Goal: Task Accomplishment & Management: Use online tool/utility

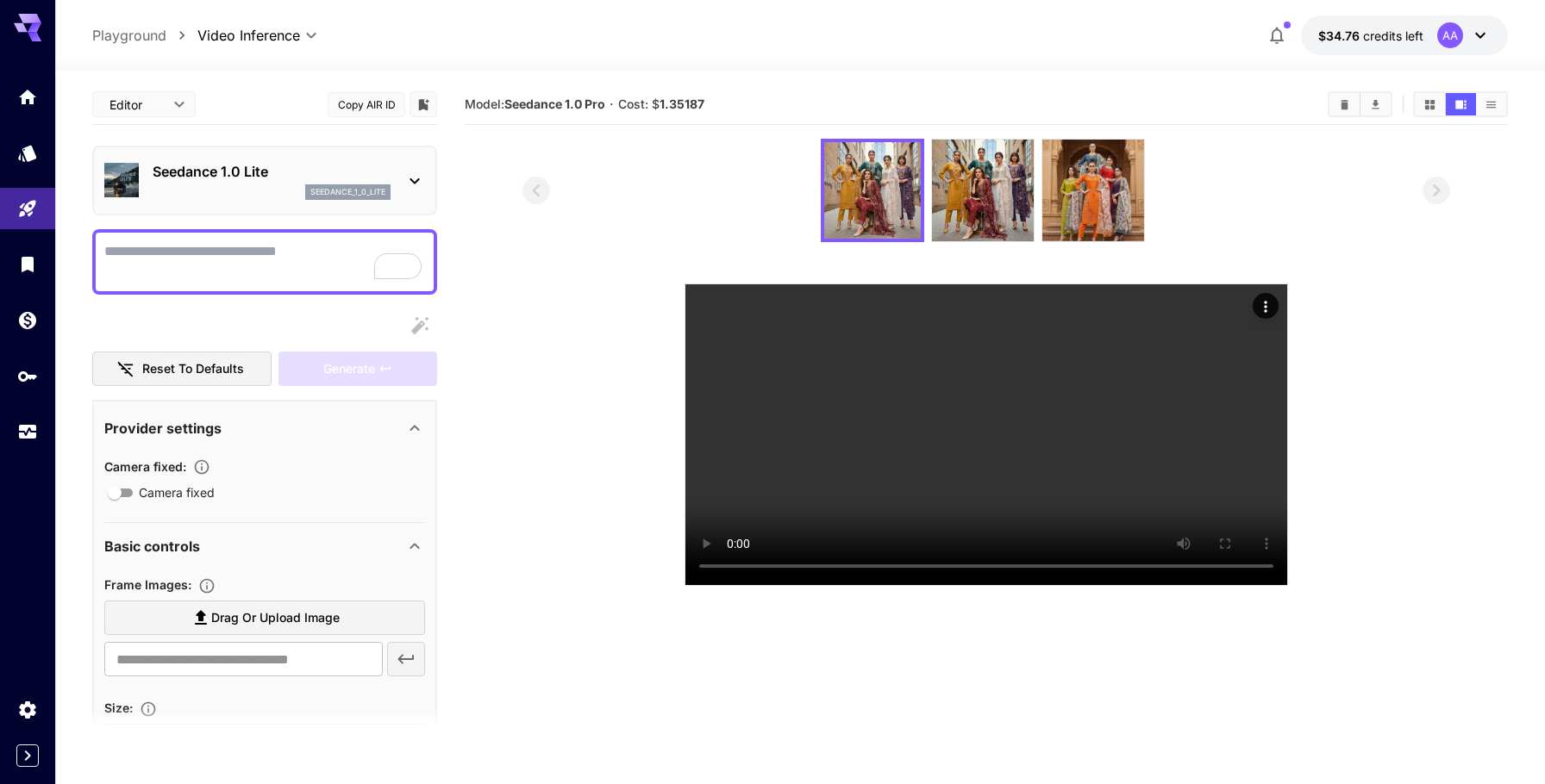
click at [26, 456] on div at bounding box center [27, 251] width 55 height 420
click at [19, 439] on icon "Usage" at bounding box center [29, 428] width 21 height 21
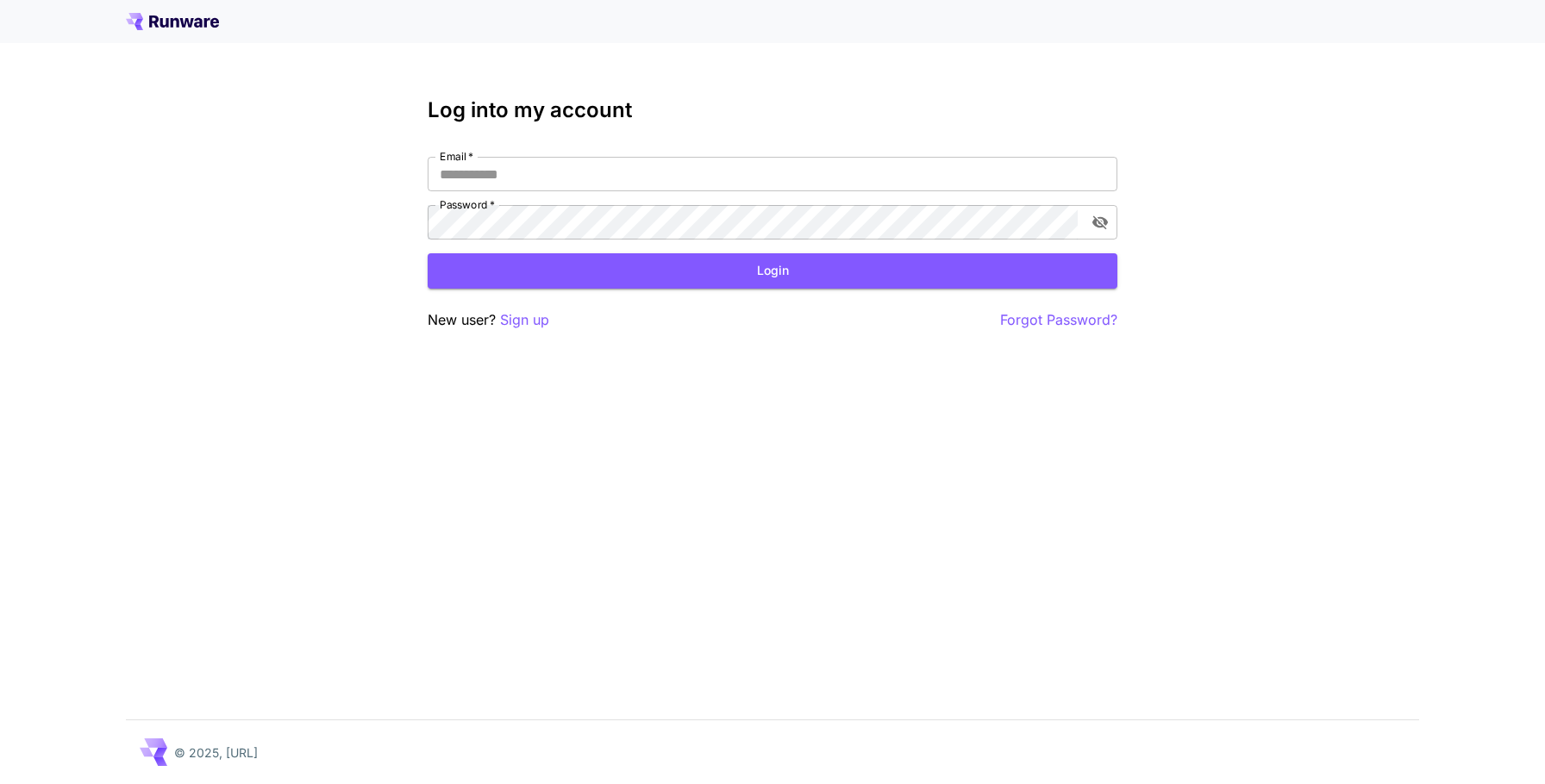
type input "**********"
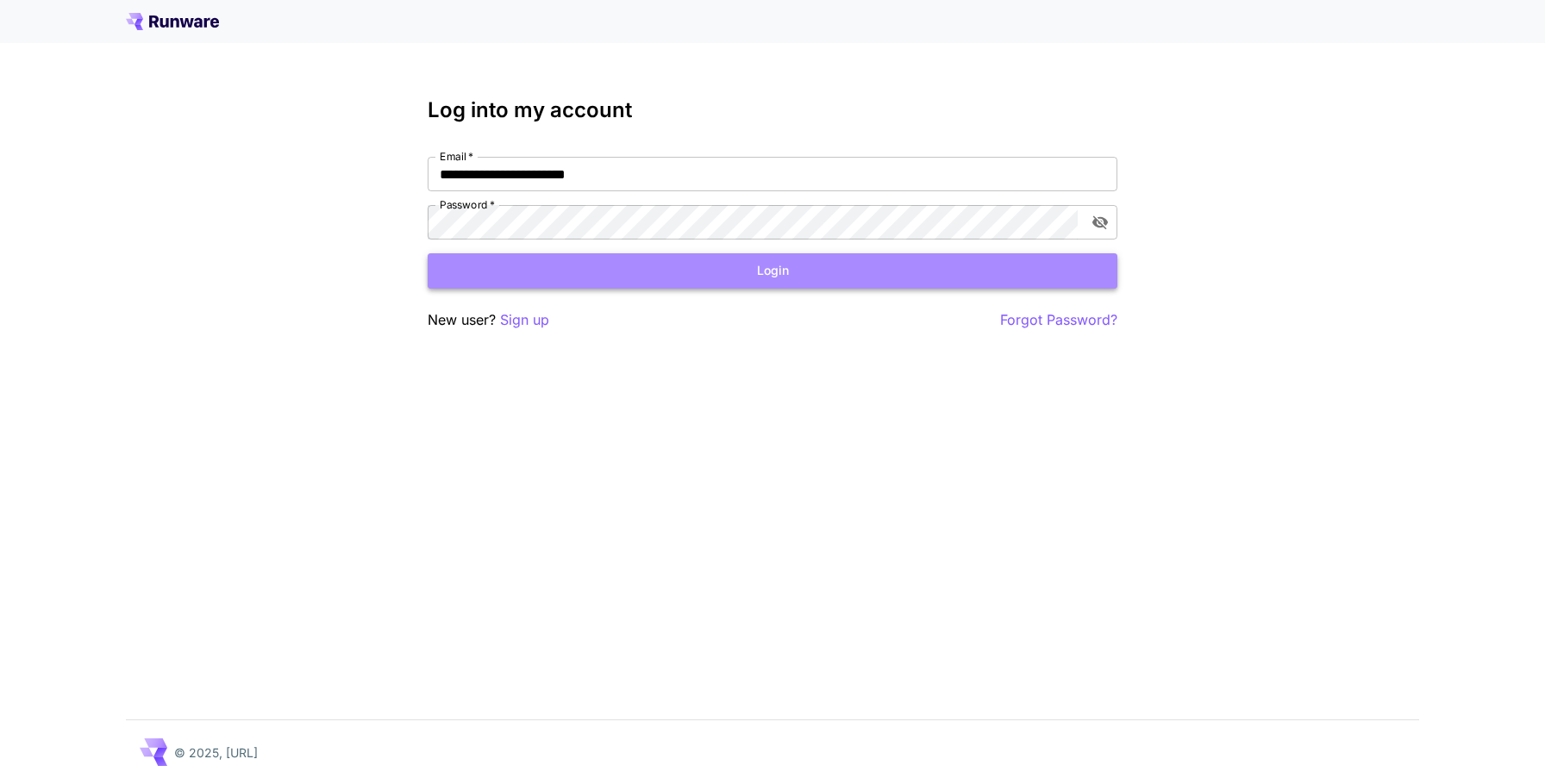
click at [580, 263] on button "Login" at bounding box center [772, 271] width 690 height 35
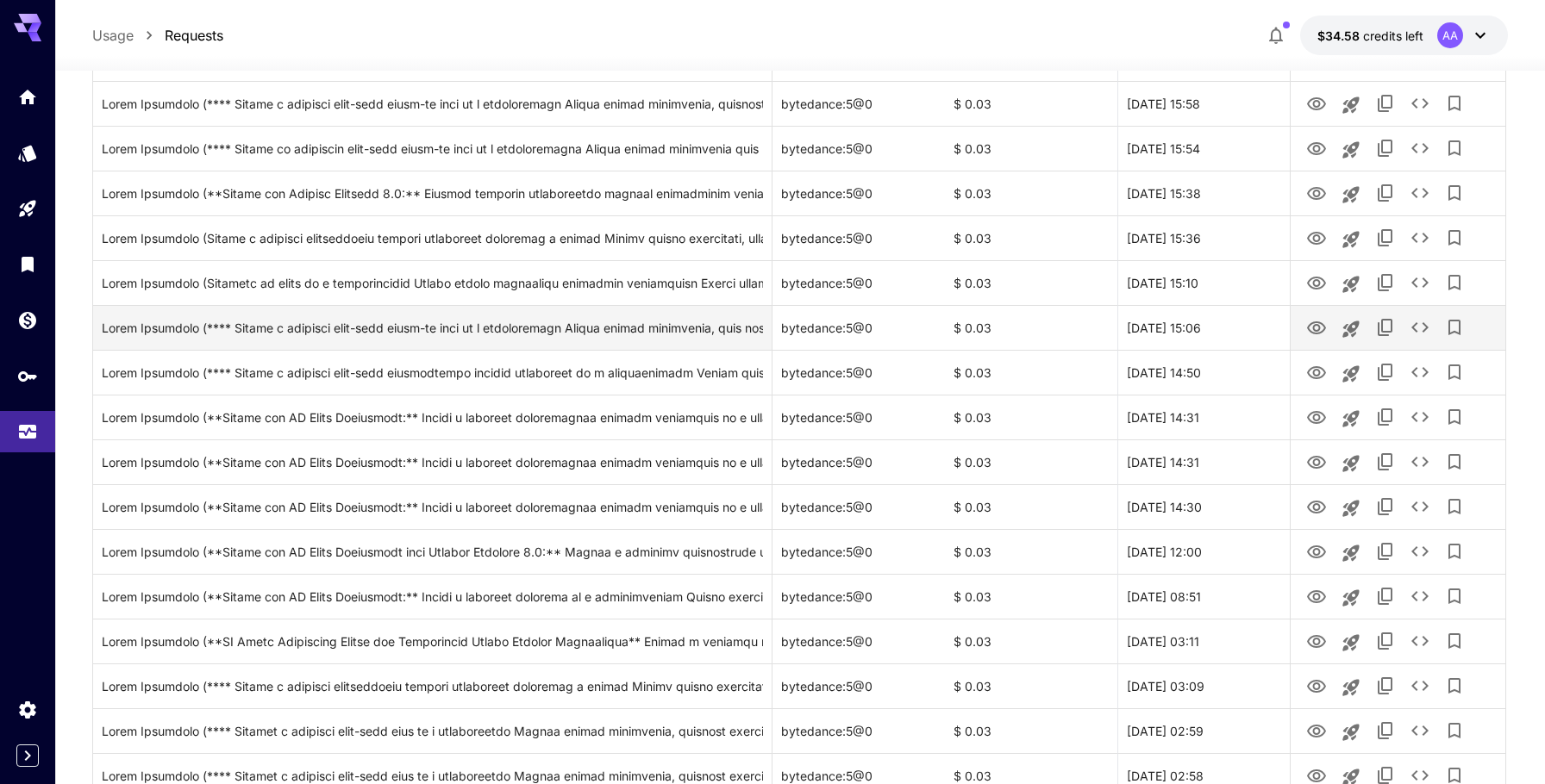
scroll to position [307, 0]
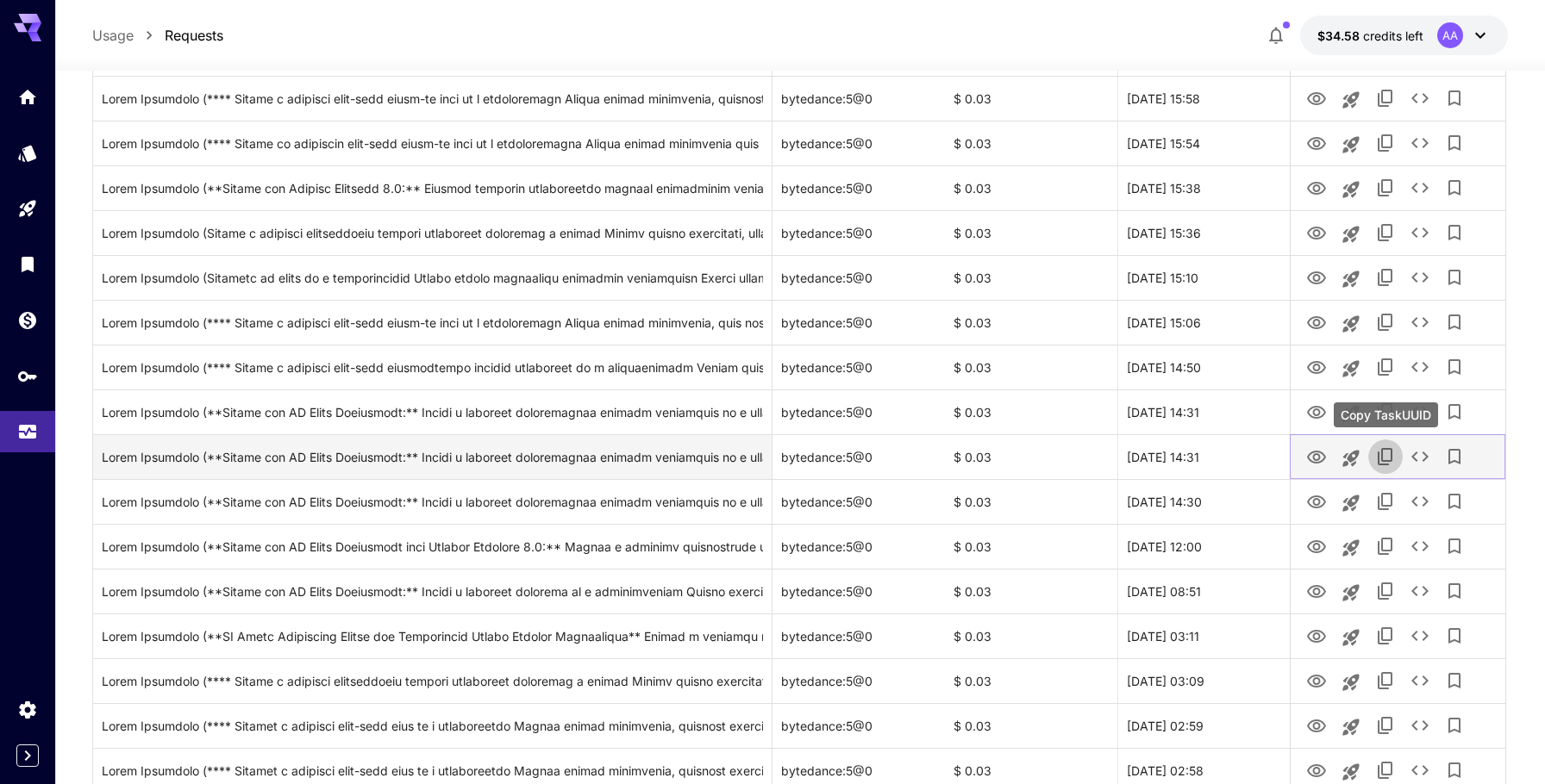
click at [1388, 460] on icon "Copy TaskUUID" at bounding box center [1385, 456] width 14 height 17
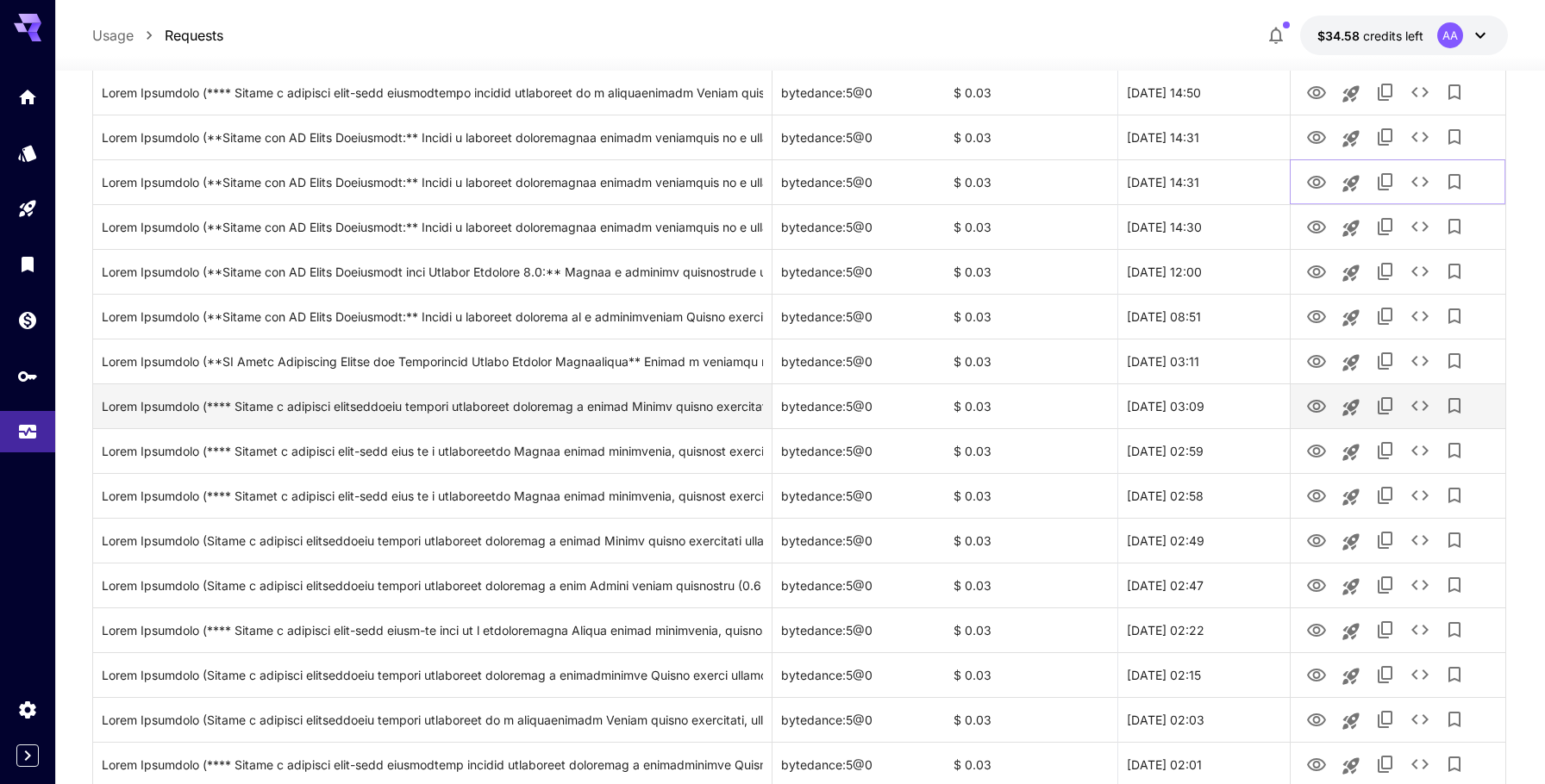
scroll to position [633, 0]
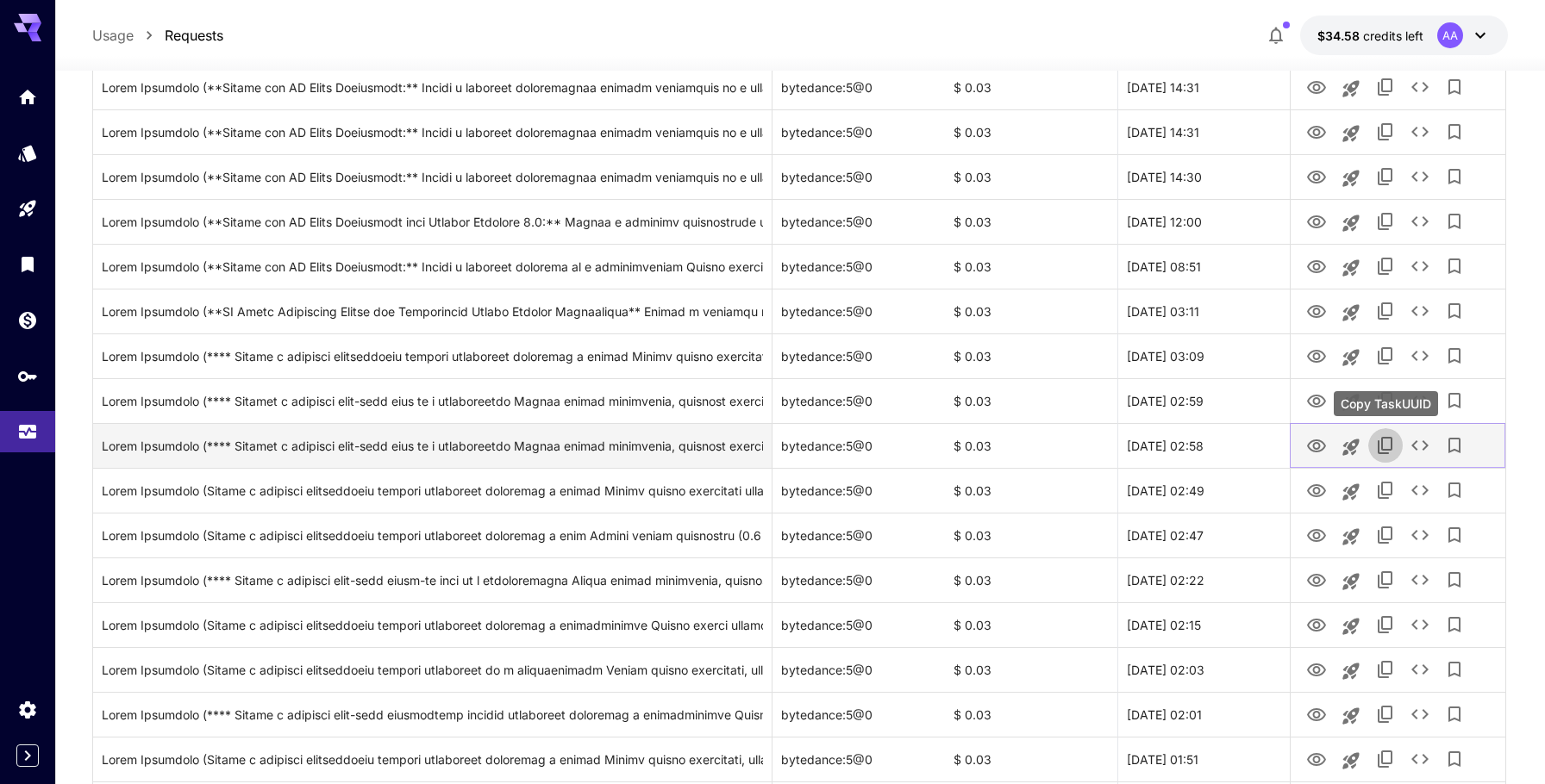
click at [1389, 439] on icon "Copy TaskUUID" at bounding box center [1385, 445] width 21 height 21
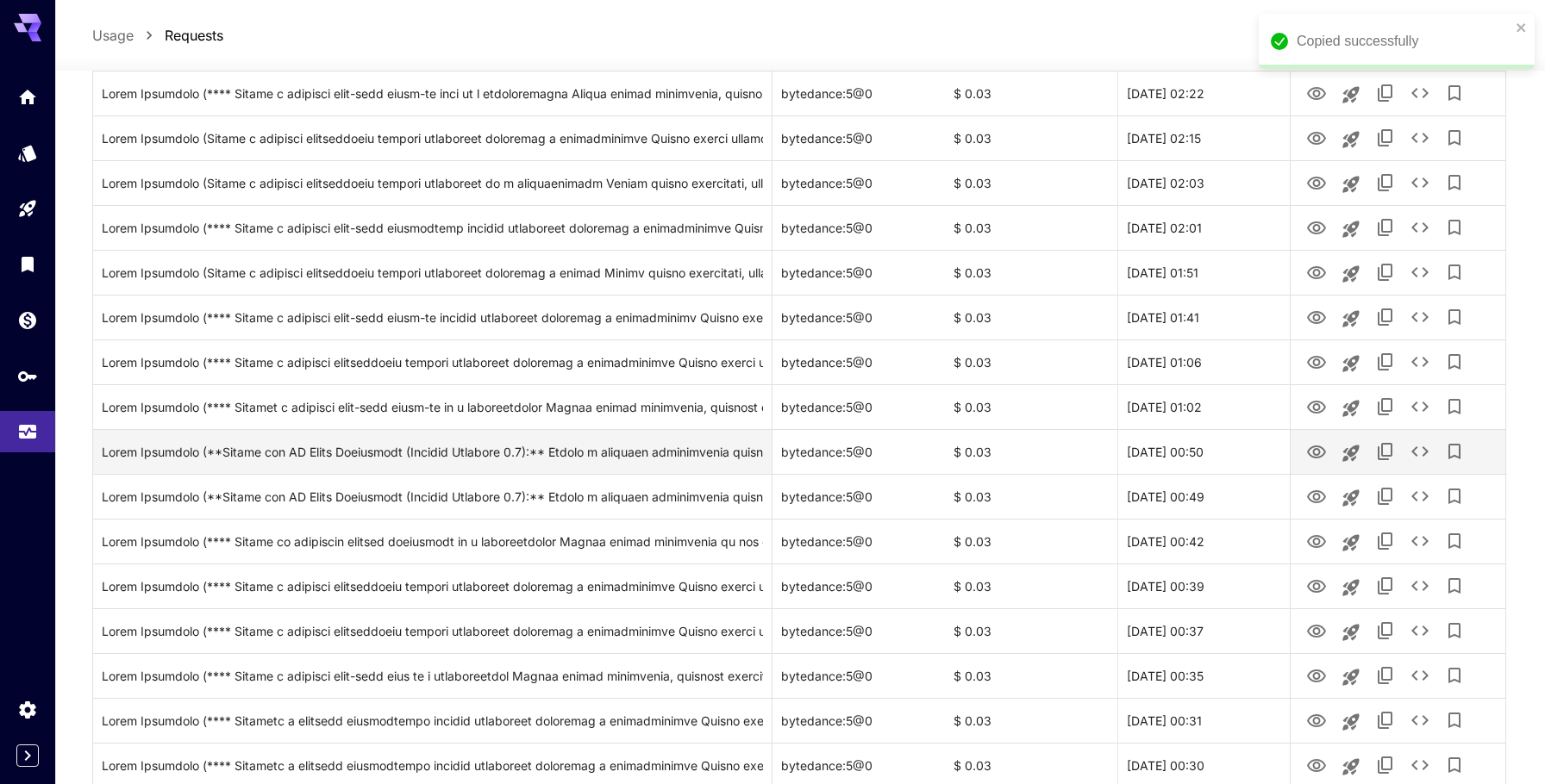
scroll to position [1120, 0]
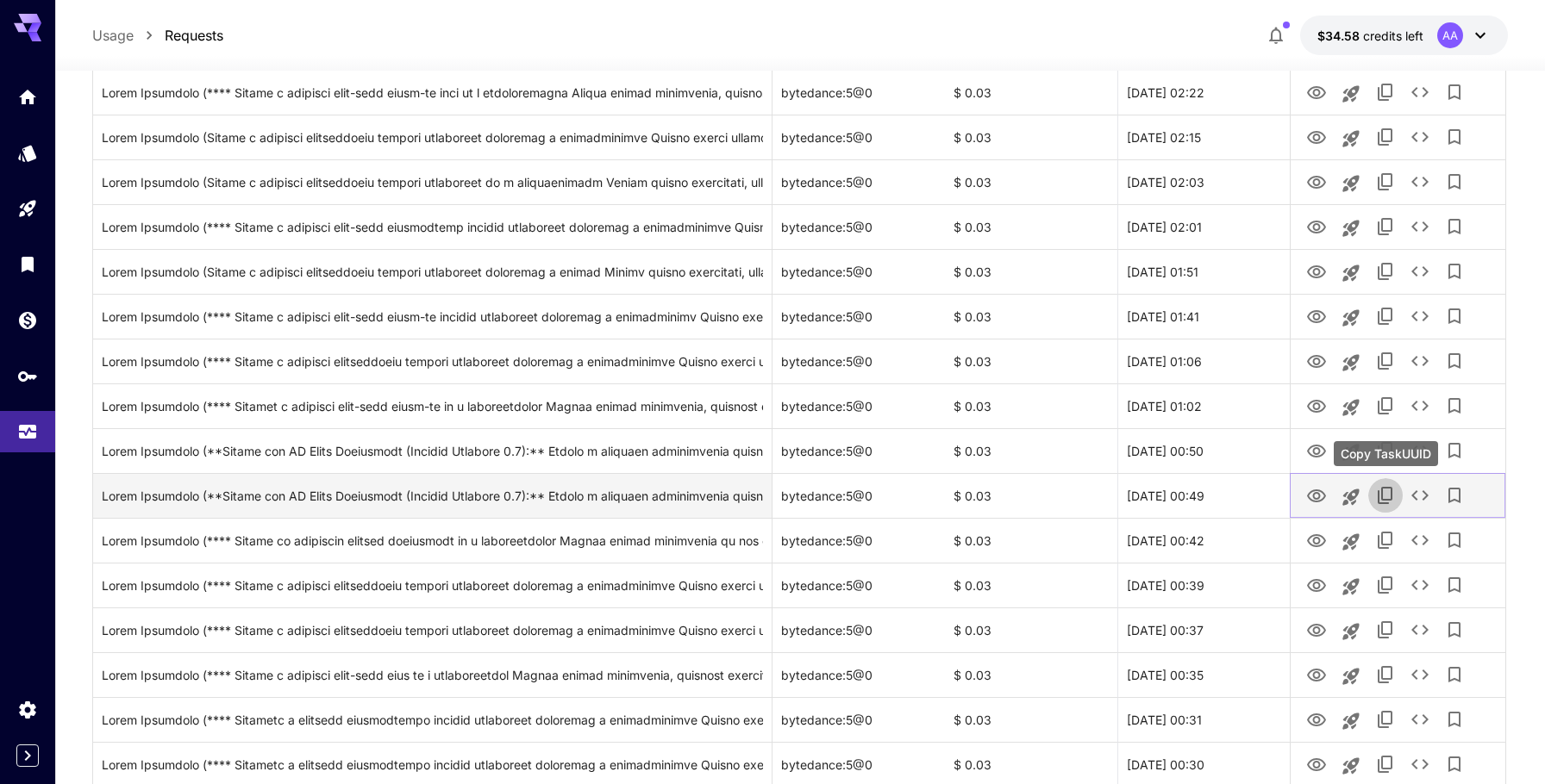
click at [1389, 500] on icon "Copy TaskUUID" at bounding box center [1385, 495] width 14 height 17
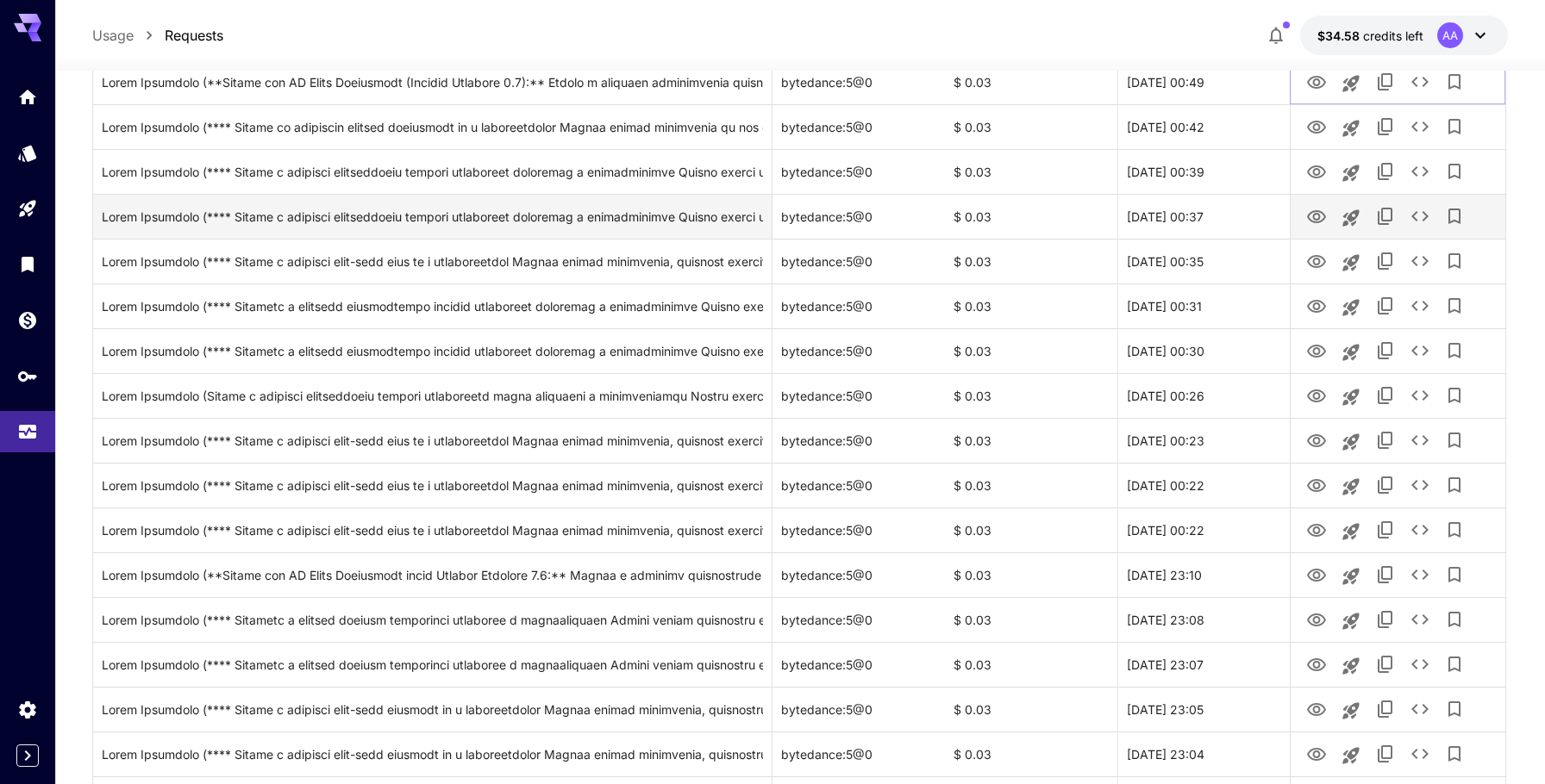
scroll to position [1537, 0]
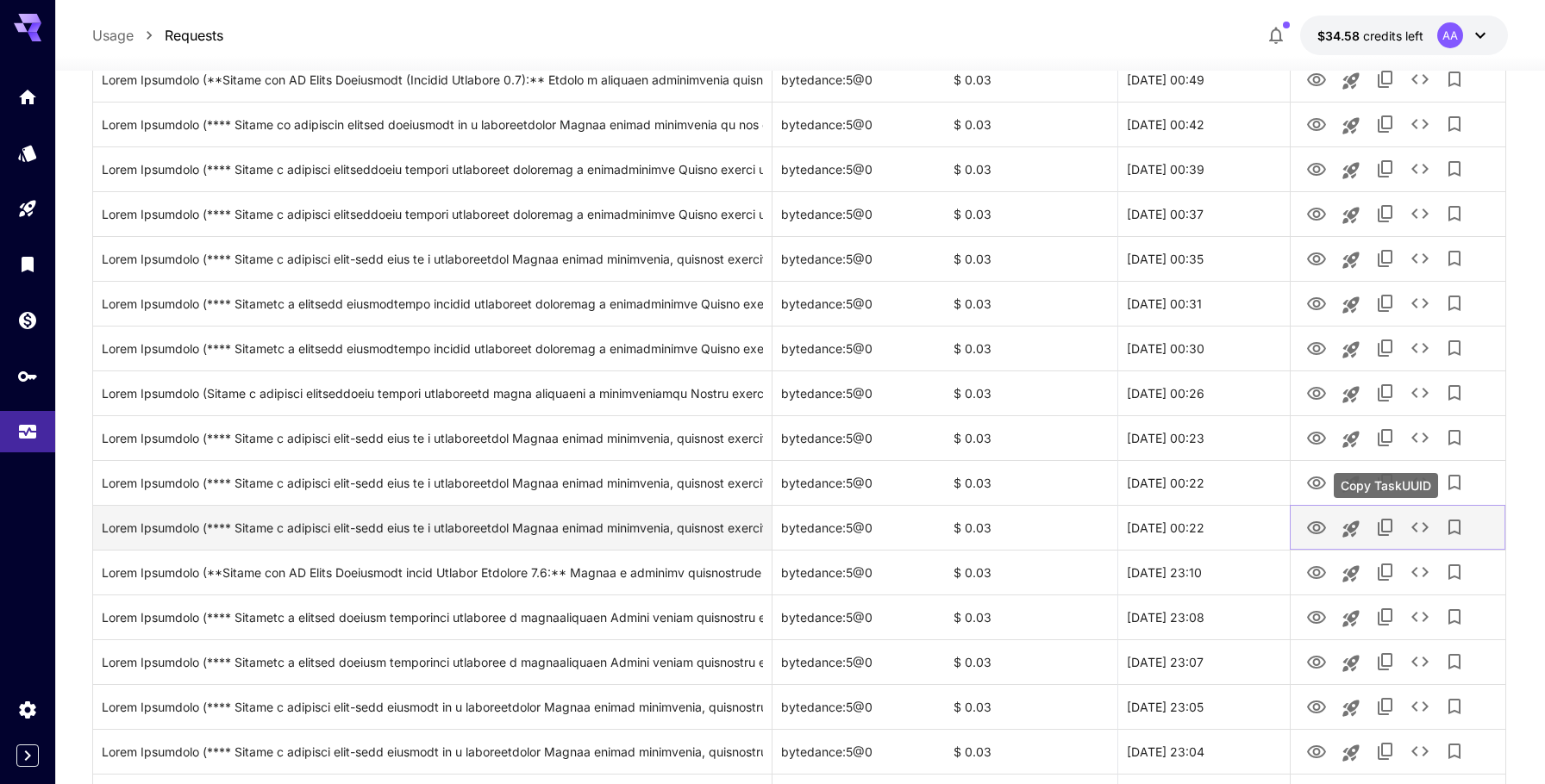
click at [1386, 523] on icon "Copy TaskUUID" at bounding box center [1385, 527] width 21 height 21
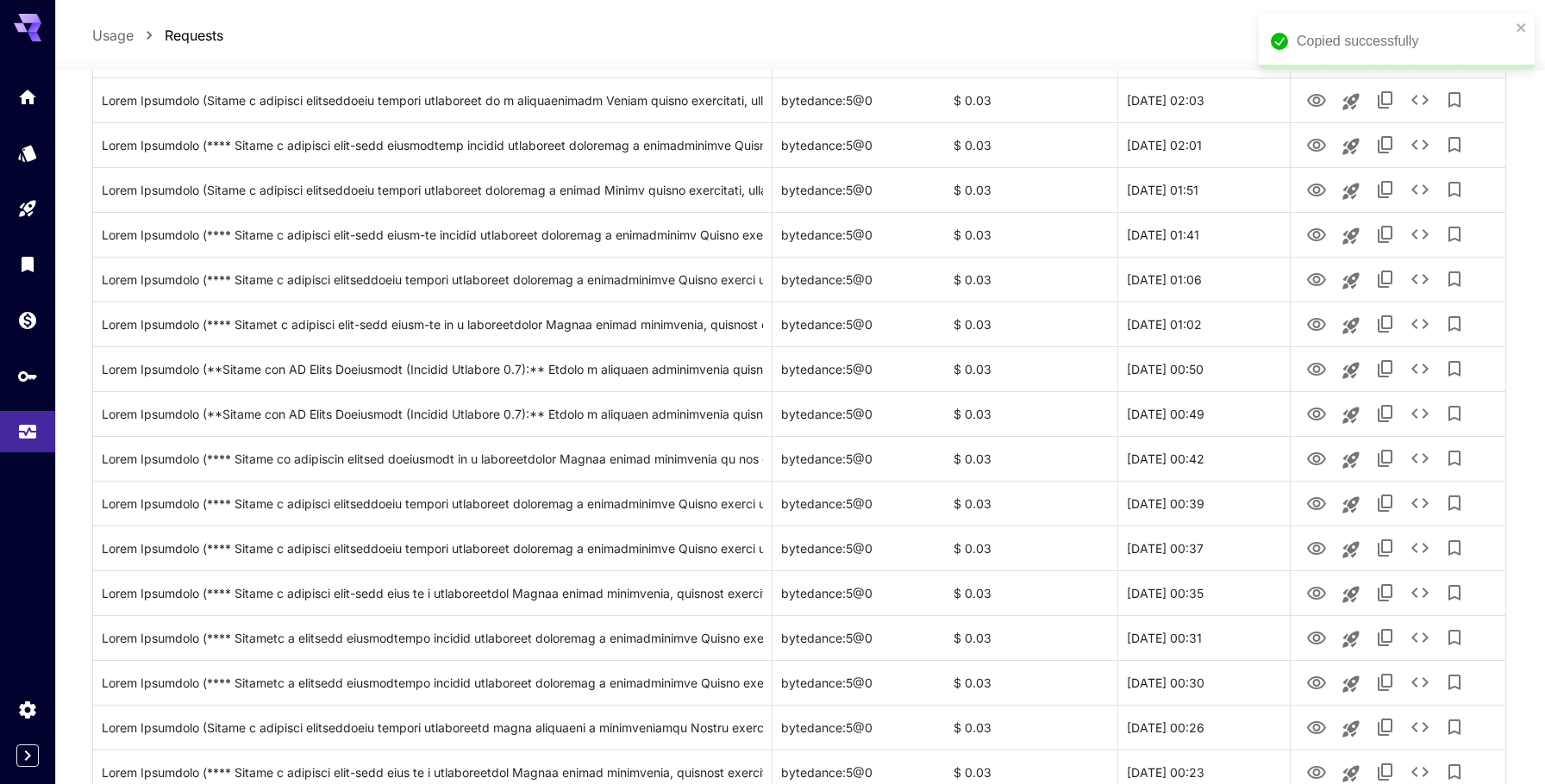
scroll to position [1127, 0]
